Goal: Transaction & Acquisition: Purchase product/service

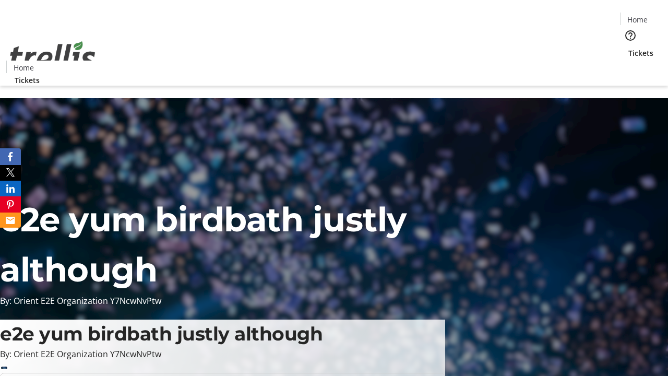
click at [629, 48] on span "Tickets" at bounding box center [641, 53] width 25 height 11
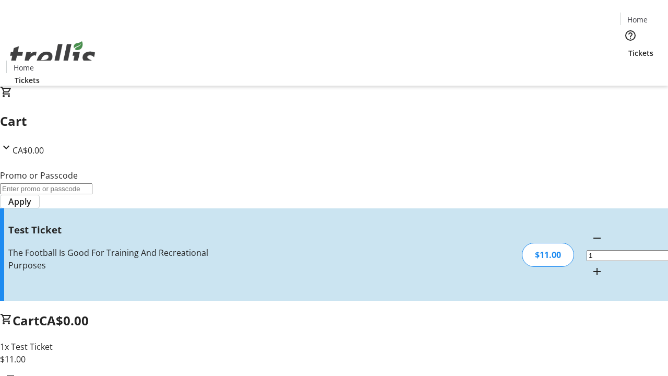
type input "UNLOCK"
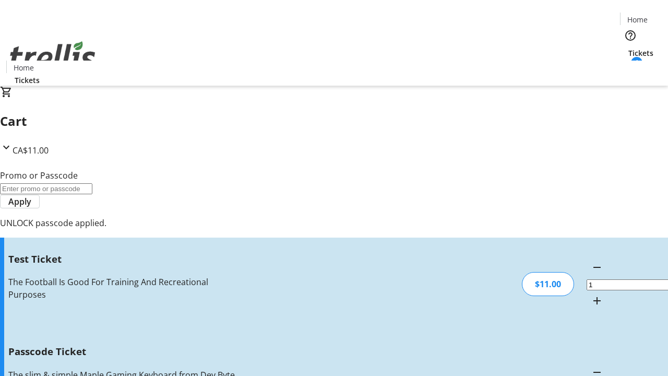
type input "5"
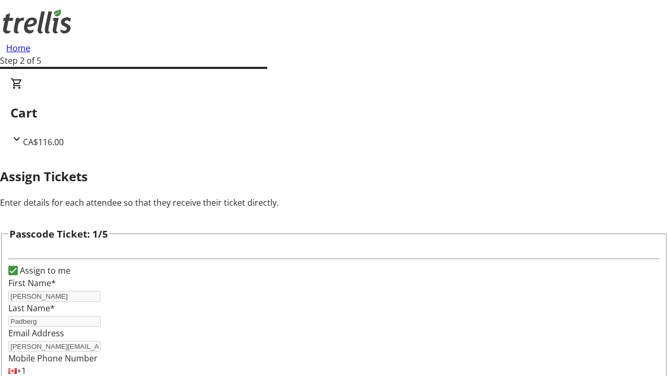
type input "[PERSON_NAME]"
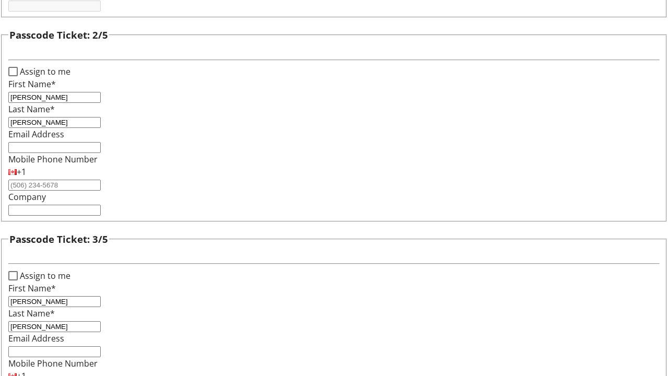
type input "[PERSON_NAME]"
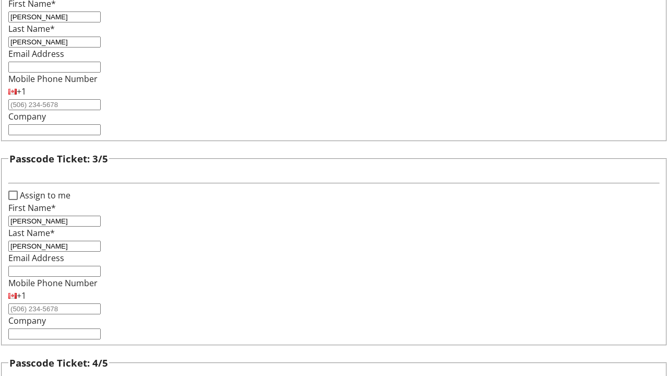
type input "[PERSON_NAME]"
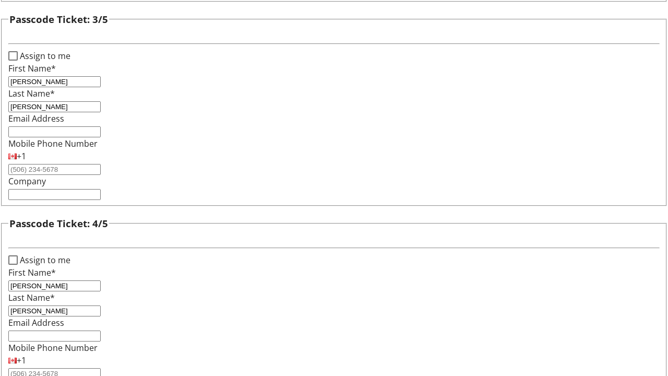
type input "[PERSON_NAME]"
checkbox input "true"
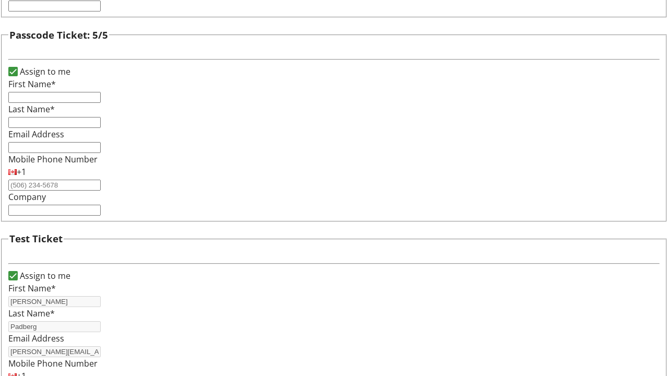
type input "[PERSON_NAME]"
type input "Padberg"
type input "[PERSON_NAME][EMAIL_ADDRESS][DOMAIN_NAME]"
